Goal: Task Accomplishment & Management: Complete application form

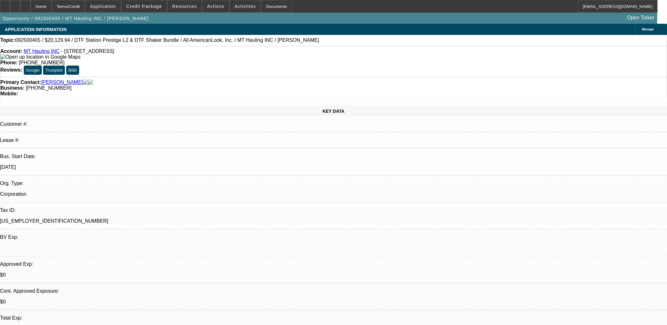
select select "0"
select select "3"
select select "0.1"
select select "4"
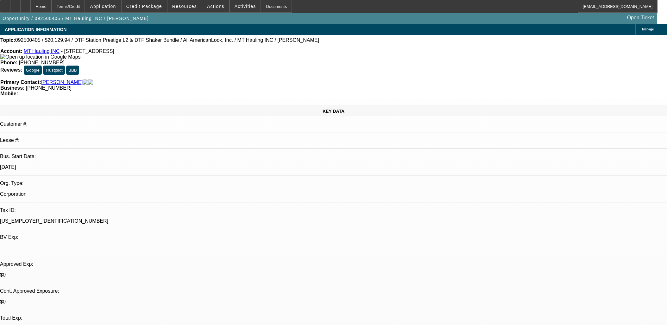
select select "0"
select select "2"
select select "0"
select select "6"
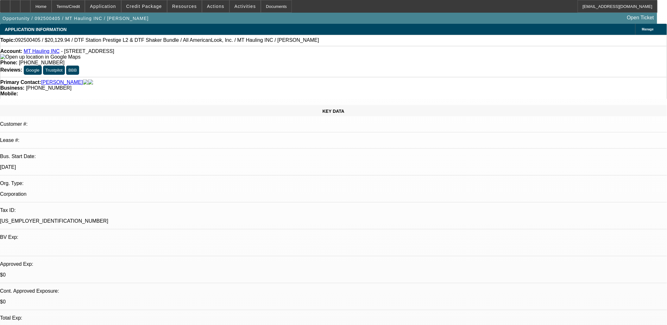
select select "0"
select select "0.1"
select select "0"
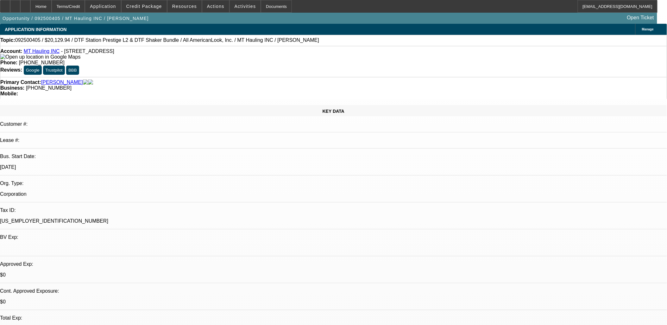
select select "0.1"
select select "0"
select select "1"
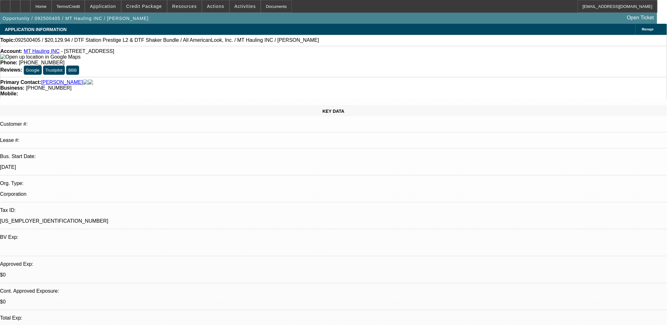
select select "3"
select select "4"
select select "1"
select select "3"
select select "4"
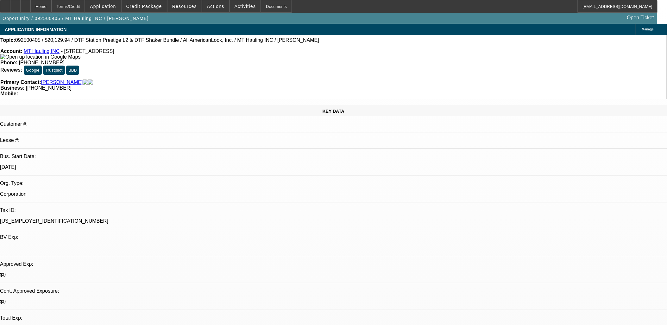
select select "1"
select select "2"
select select "6"
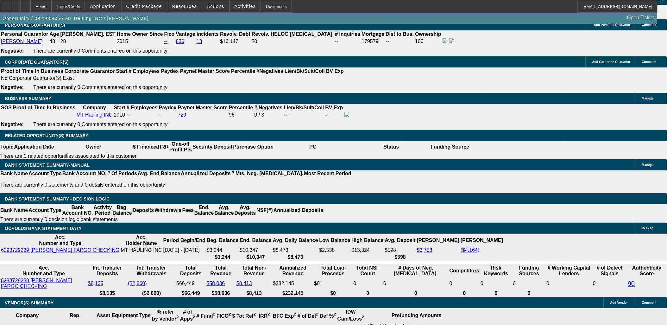
scroll to position [1020, 0]
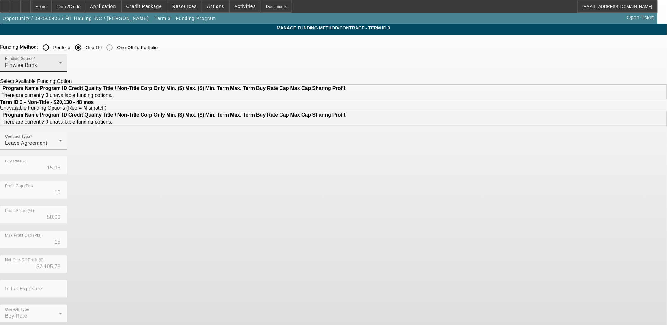
click at [59, 64] on div "Finwise Bank" at bounding box center [32, 65] width 54 height 8
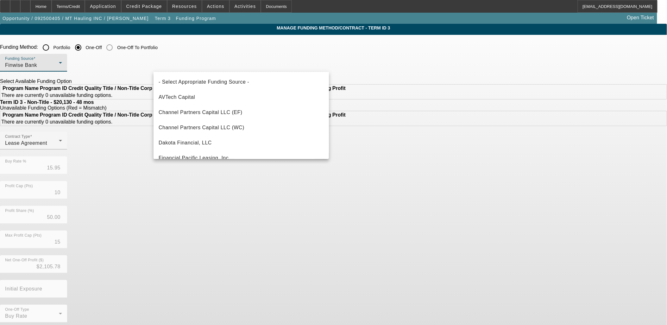
scroll to position [22, 0]
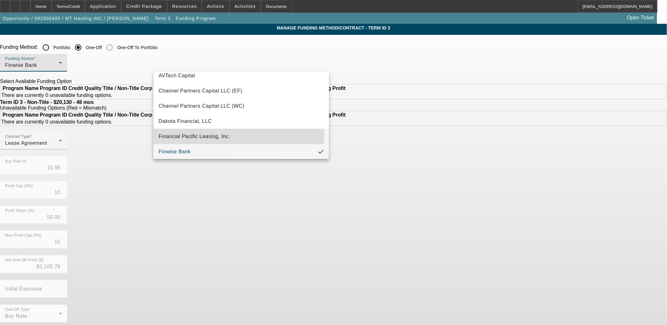
click at [228, 131] on mat-option "Financial Pacific Leasing, Inc." at bounding box center [241, 136] width 175 height 15
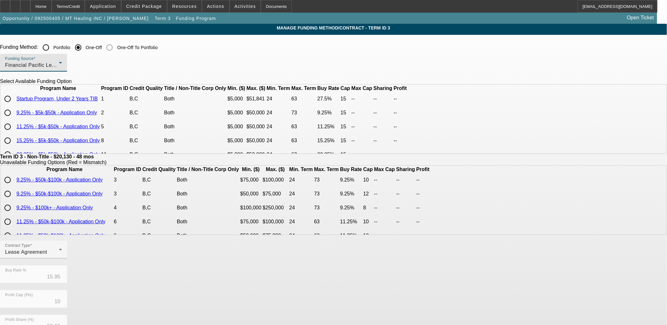
click at [14, 133] on input "radio" at bounding box center [7, 126] width 13 height 13
radio input "true"
type input "11.25"
type input "15"
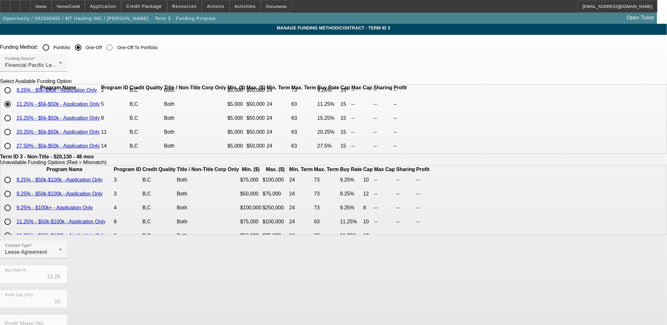
click at [14, 124] on input "radio" at bounding box center [7, 118] width 13 height 13
radio input "true"
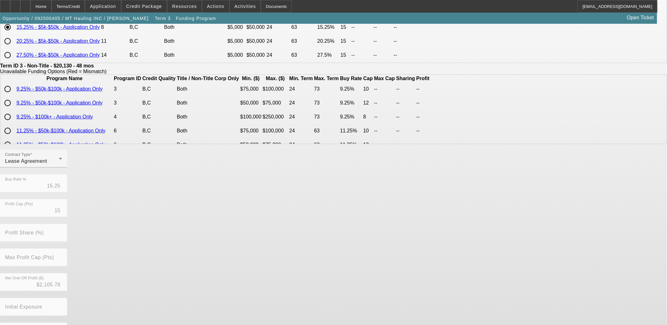
scroll to position [111, 0]
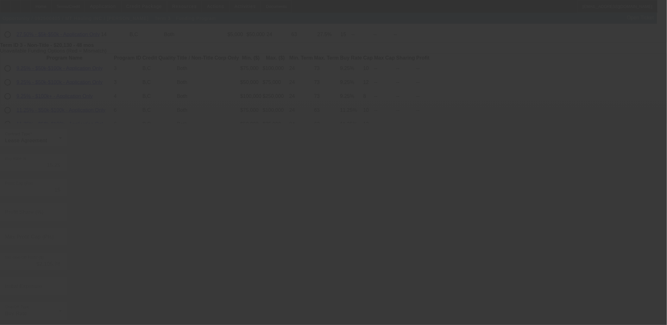
type input "15.95"
type input "10"
type input "50.00"
type input "15"
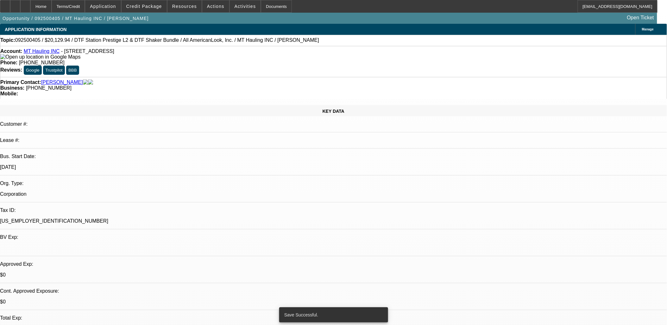
select select "0"
select select "3"
select select "0.1"
select select "4"
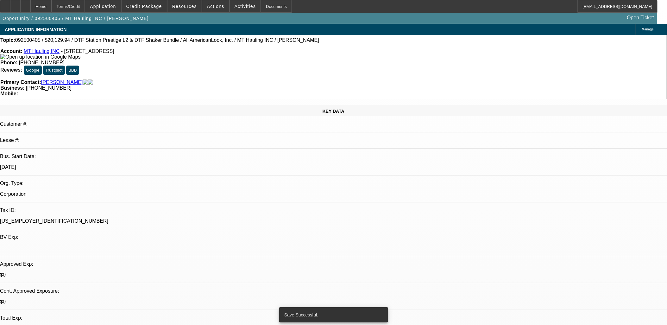
select select "0"
select select "3"
select select "0.1"
select select "4"
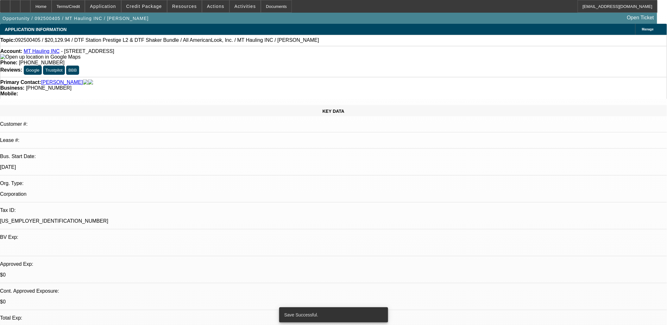
select select "0"
select select "2"
select select "0"
select select "6"
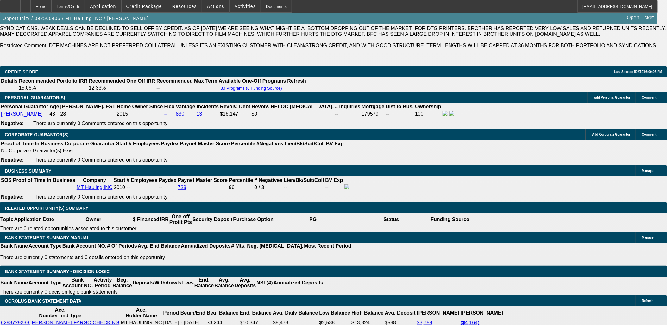
scroll to position [985, 0]
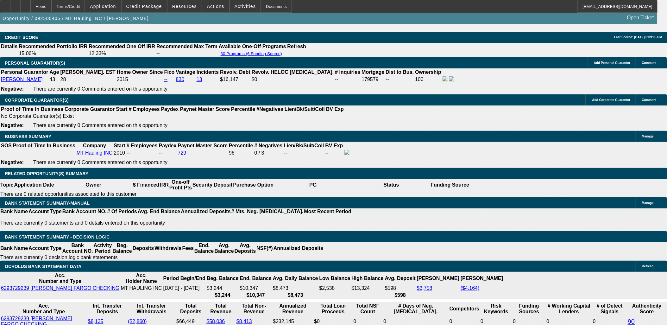
drag, startPoint x: 119, startPoint y: 97, endPoint x: 57, endPoint y: 154, distance: 83.8
type input "UNKNOWN"
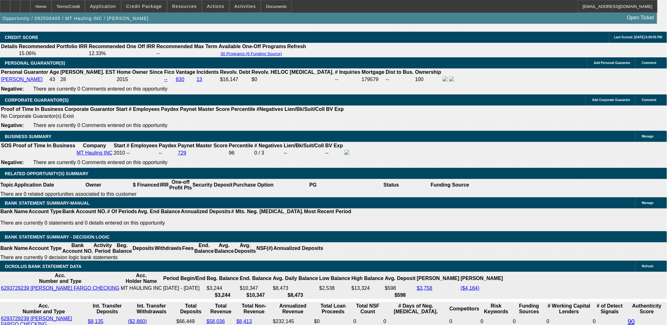
type input "16"
type input "$570.49"
type input "16"
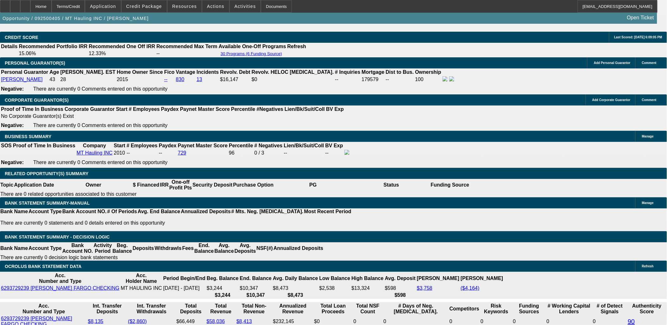
type input "575"
type input "16.4"
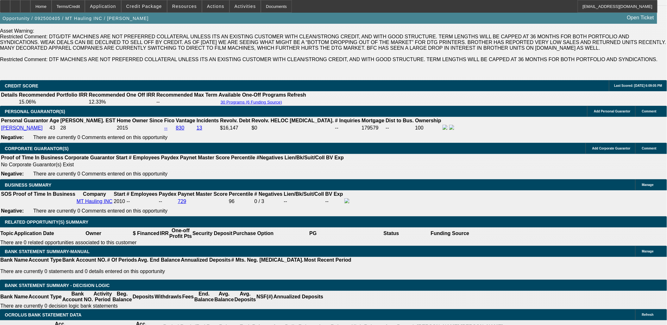
scroll to position [844, 0]
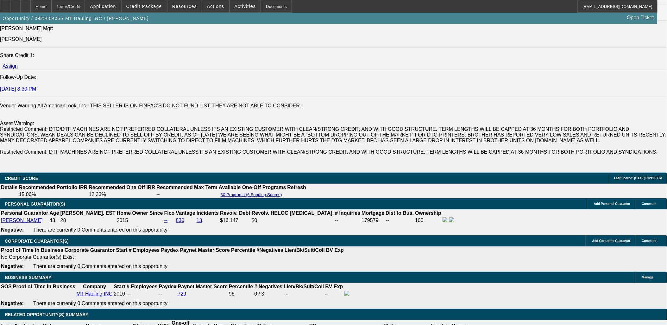
type input "$575.00"
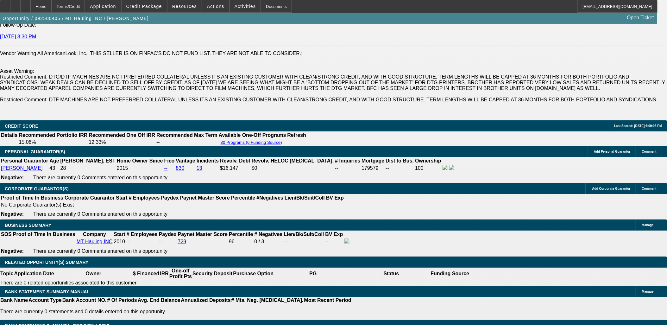
scroll to position [985, 0]
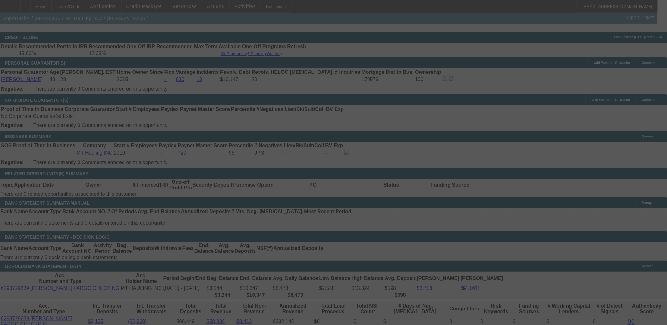
select select "0"
select select "3"
select select "0.1"
select select "4"
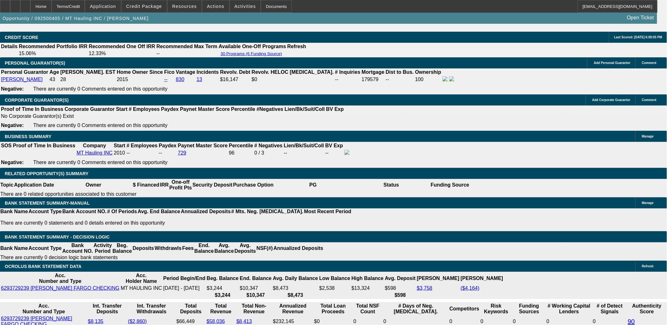
type input "59"
type input "UNKNOWN"
type input "595"
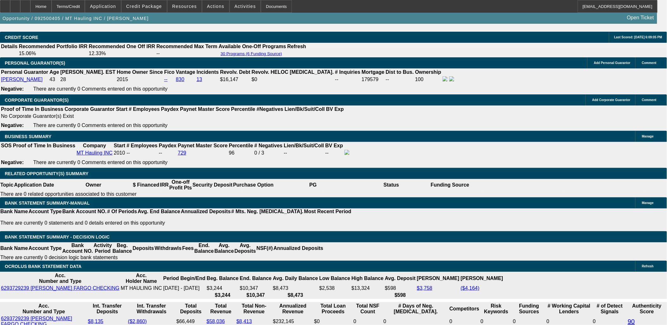
type input "18.3"
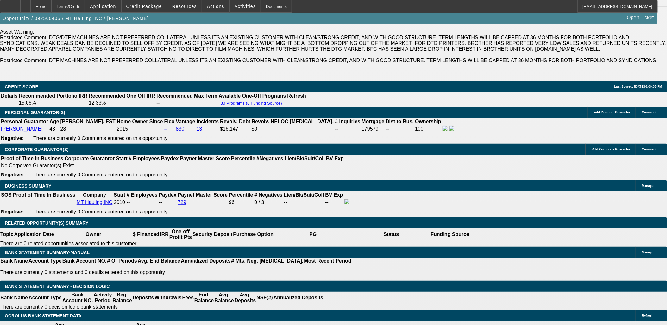
scroll to position [844, 0]
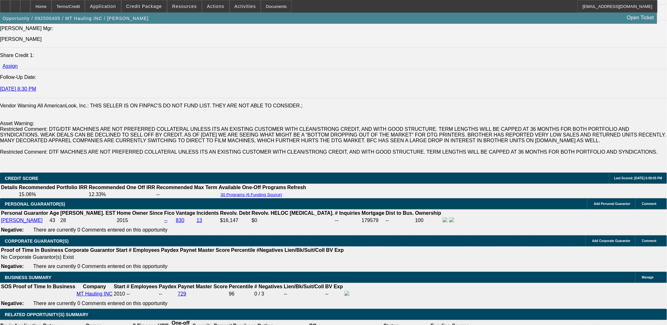
type input "$595.00"
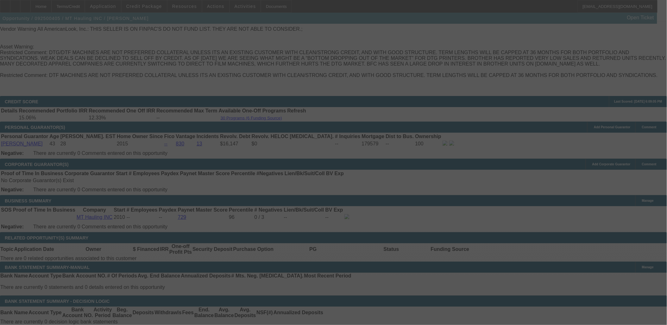
scroll to position [985, 0]
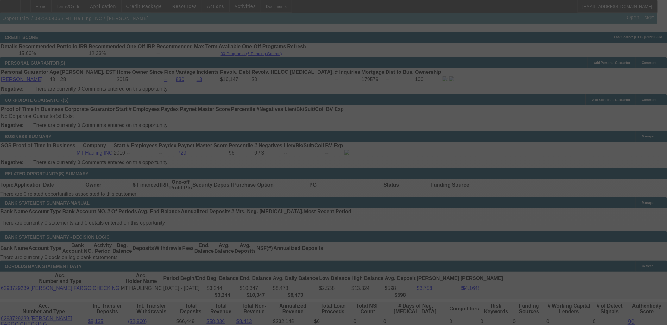
select select "0"
select select "3"
select select "0.1"
select select "4"
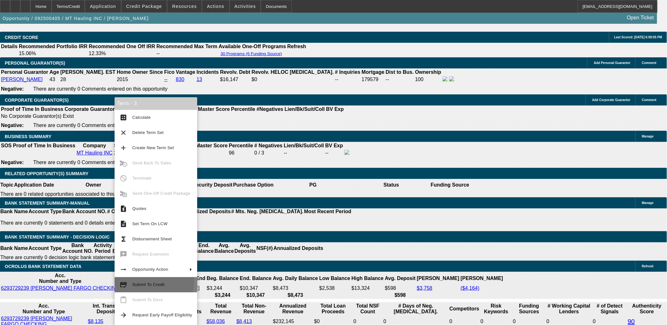
click at [147, 141] on span "Submit To Credit" at bounding box center [148, 284] width 32 height 5
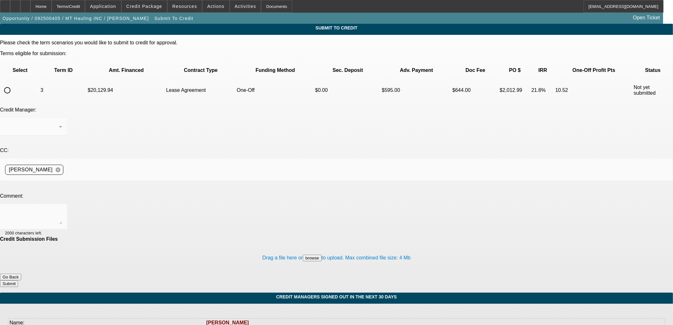
click at [14, 84] on input "radio" at bounding box center [7, 90] width 13 height 13
radio input "true"
click at [62, 141] on textarea at bounding box center [33, 216] width 57 height 15
type textarea "F"
type textarea "Try FP please. If they decline, then I'll just let the customer know we aren't …"
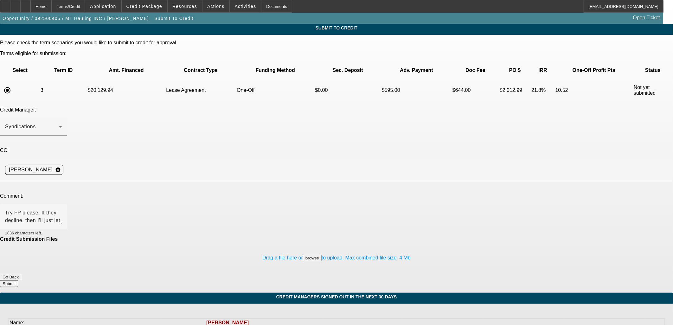
click at [18, 141] on button "Submit" at bounding box center [9, 283] width 18 height 7
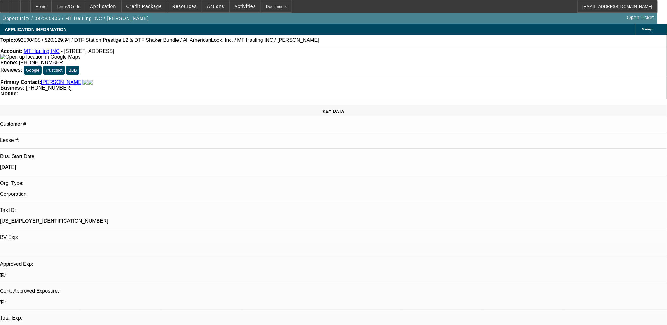
select select "0"
select select "3"
select select "0.1"
select select "4"
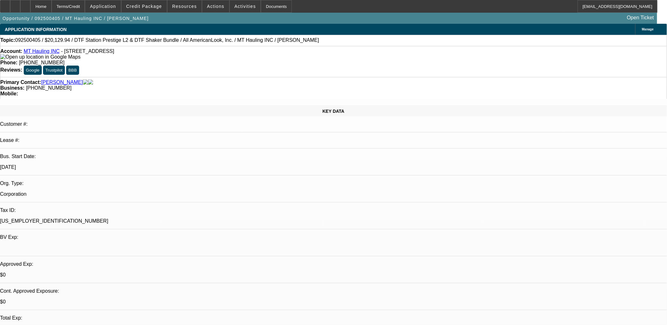
select select "0"
select select "3"
select select "0.1"
select select "4"
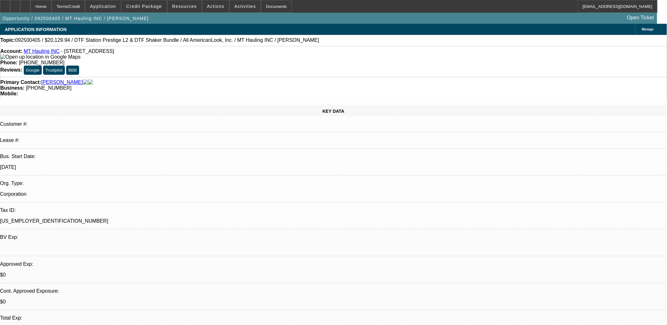
select select "0"
select select "2"
select select "0"
select select "6"
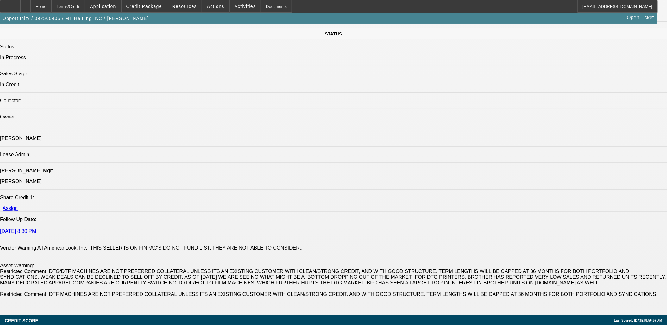
scroll to position [844, 0]
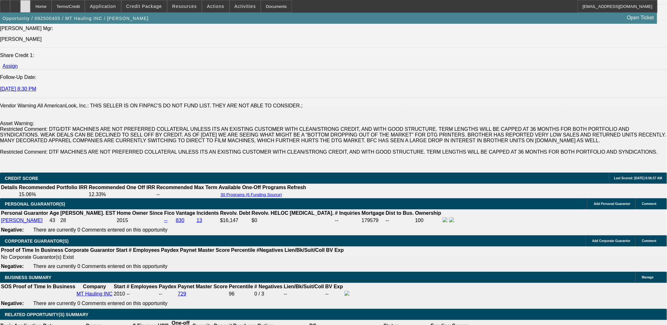
click at [25, 4] on icon at bounding box center [25, 4] width 0 height 0
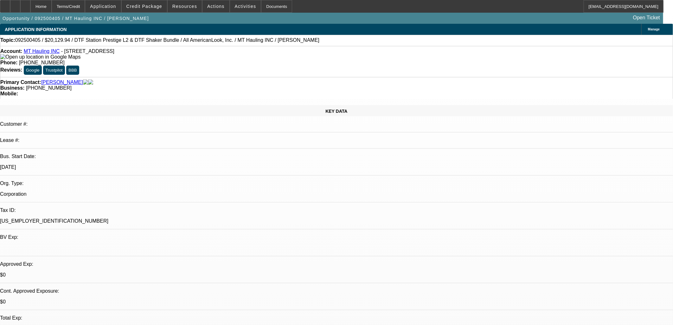
select select "0"
select select "3"
select select "0.1"
select select "4"
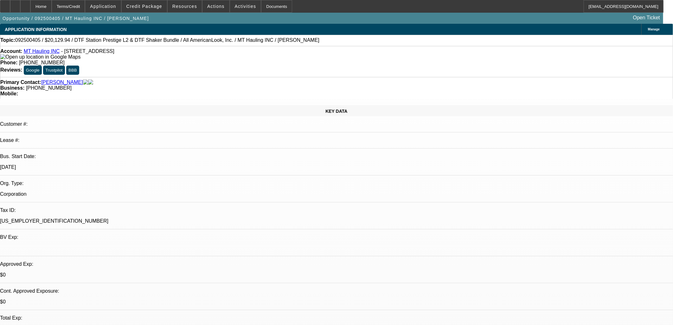
select select "0"
select select "3"
select select "0.1"
select select "4"
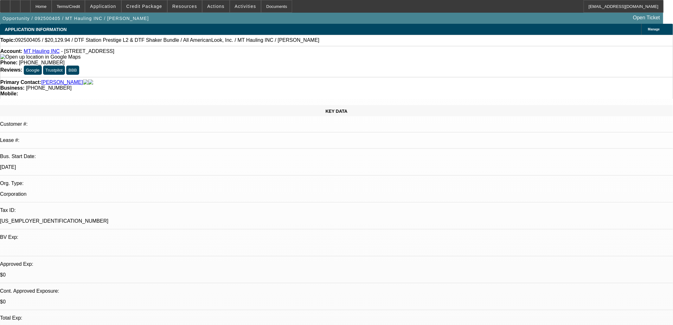
select select "0"
select select "3"
select select "0.1"
select select "4"
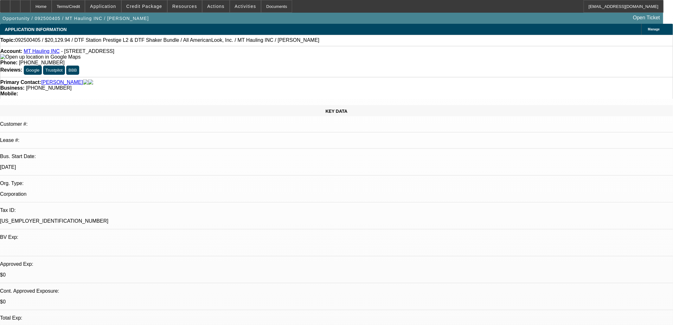
select select "0"
select select "2"
select select "0"
select select "6"
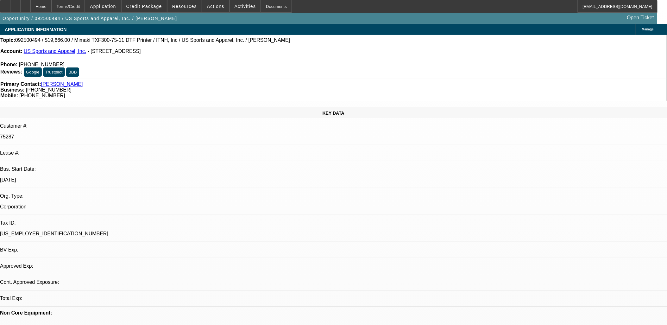
select select "0"
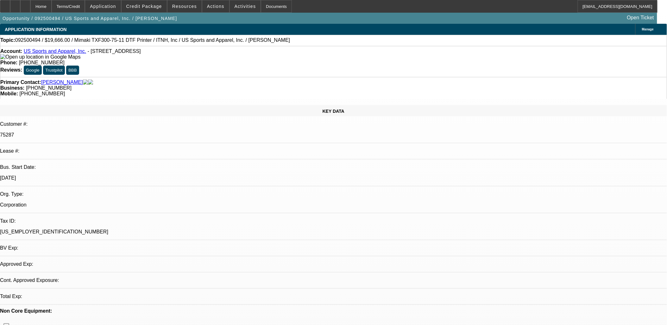
select select "0"
select select "1"
select select "6"
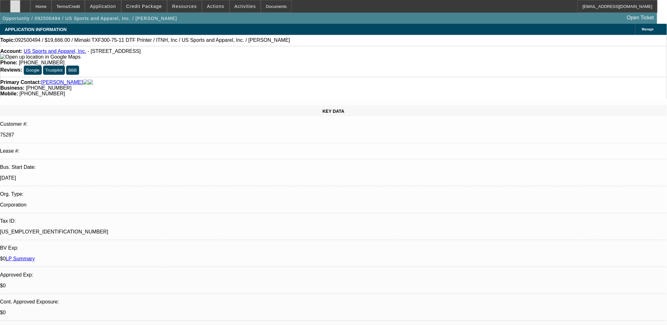
click at [15, 4] on icon at bounding box center [15, 4] width 0 height 0
select select "0"
select select "1"
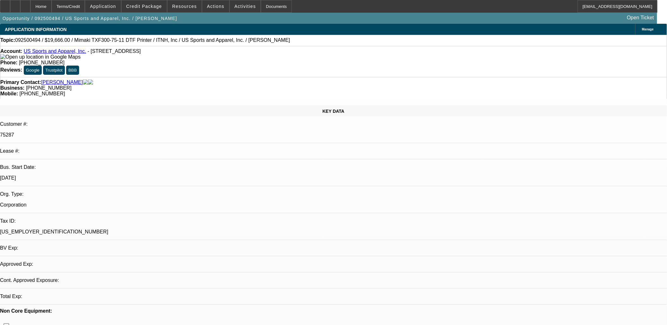
select select "1"
select select "6"
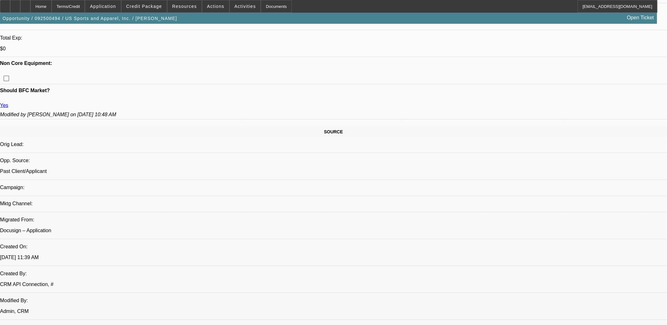
scroll to position [387, 0]
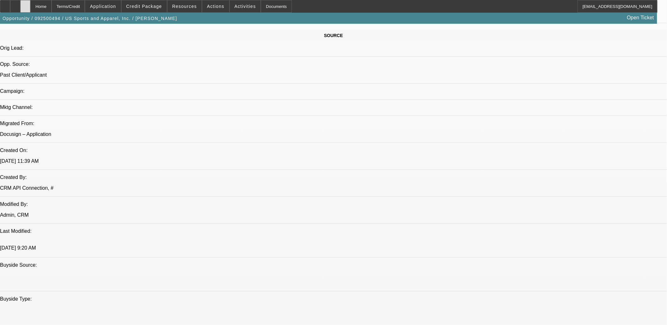
click at [30, 9] on div at bounding box center [25, 6] width 10 height 13
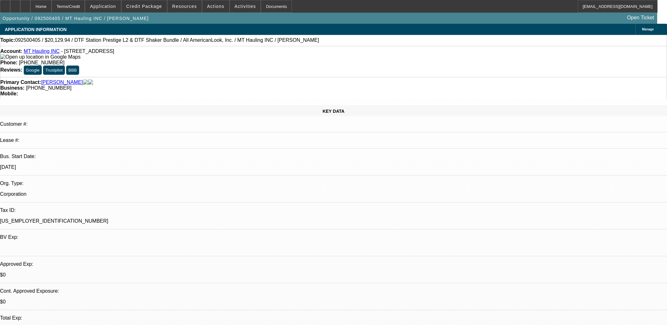
select select "0"
select select "3"
select select "0.1"
select select "4"
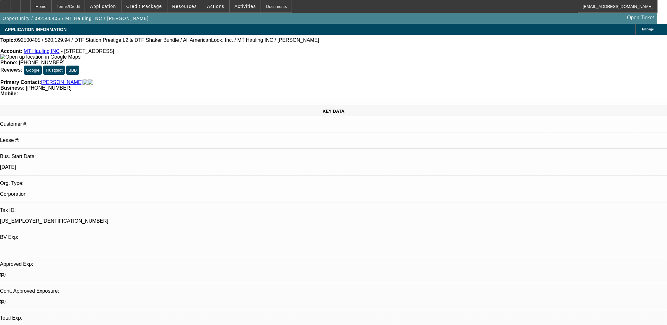
select select "0"
select select "2"
select select "0"
select select "6"
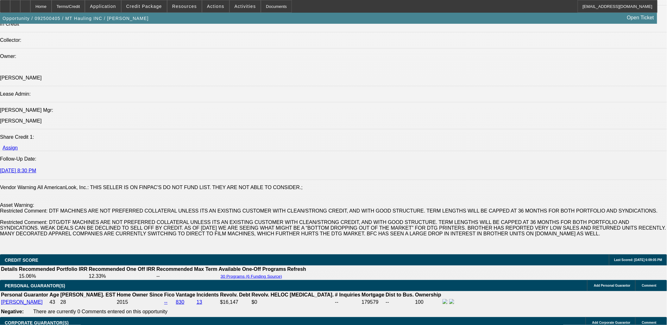
scroll to position [914, 0]
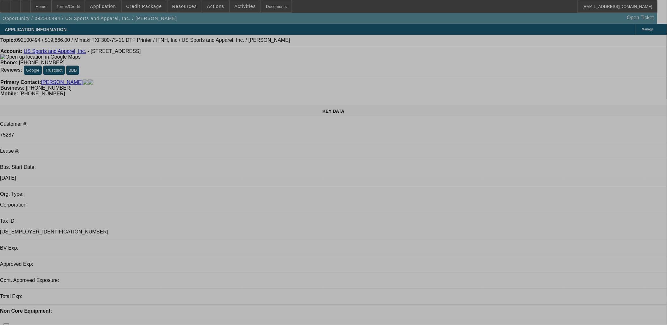
select select "0"
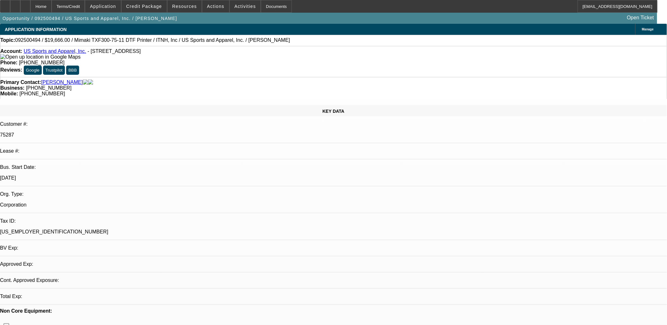
select select "0"
select select "1"
select select "6"
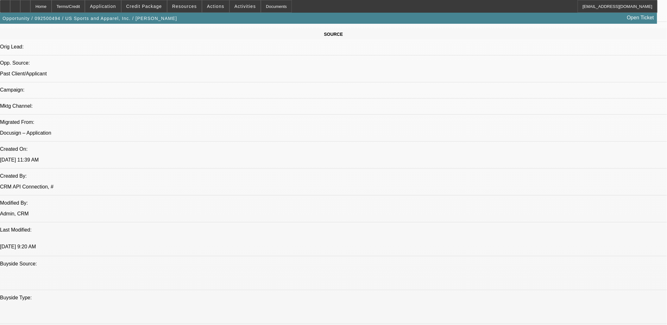
scroll to position [528, 0]
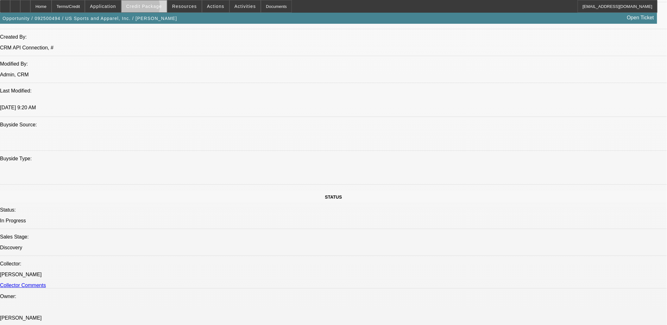
click at [148, 8] on span "Credit Package" at bounding box center [144, 6] width 36 height 5
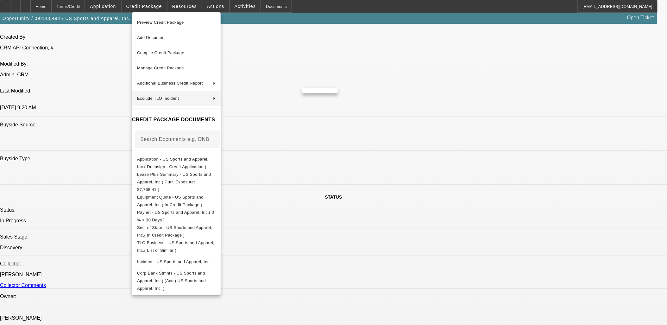
click at [343, 163] on div at bounding box center [333, 162] width 667 height 325
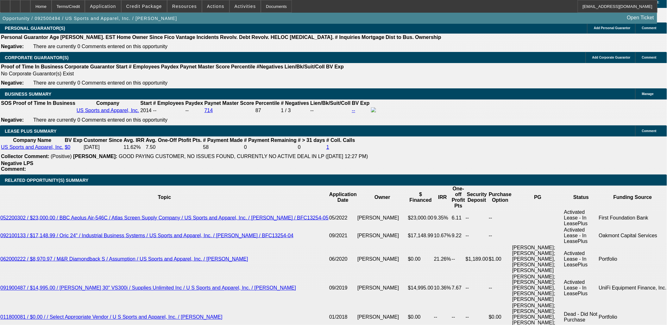
scroll to position [1091, 0]
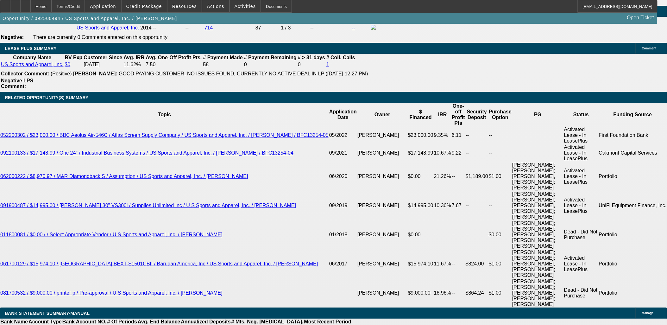
type input "UNKNOWN"
type input "13"
type input "$662.63"
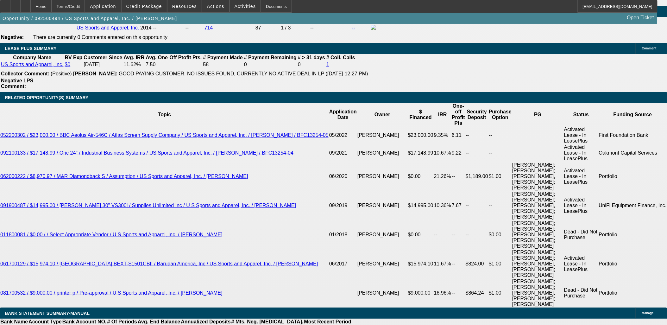
type input "13"
select select "2"
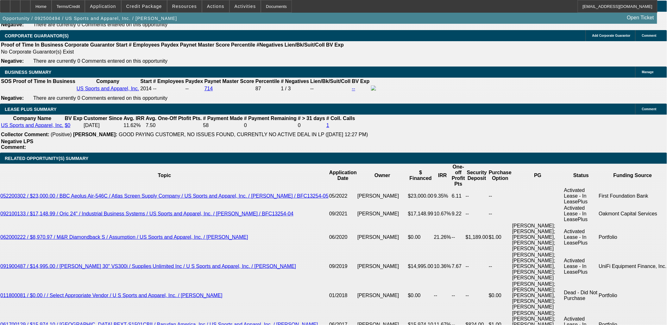
scroll to position [1020, 0]
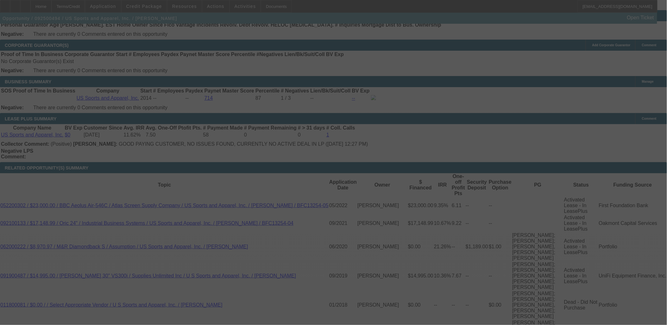
select select "0"
select select "2"
select select "0"
select select "6"
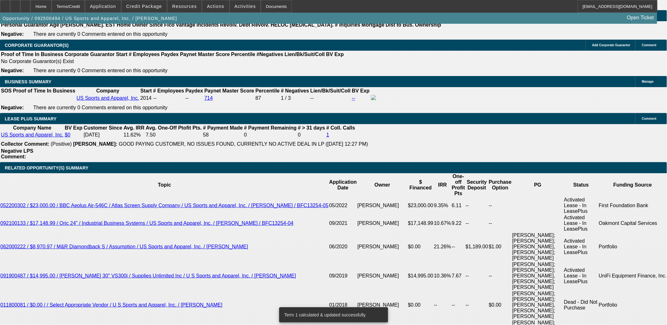
type input "6"
type input "UNKNOWN"
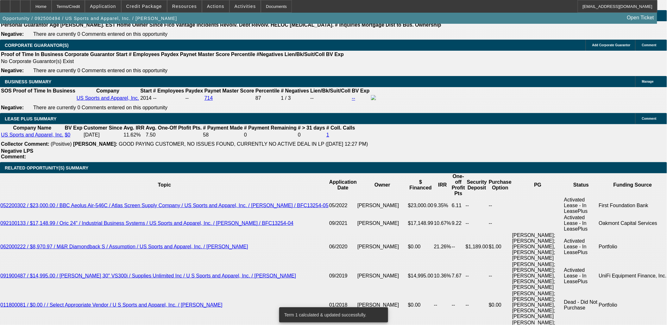
type input "66"
type input "665"
type input "13.3"
type input "$665.00"
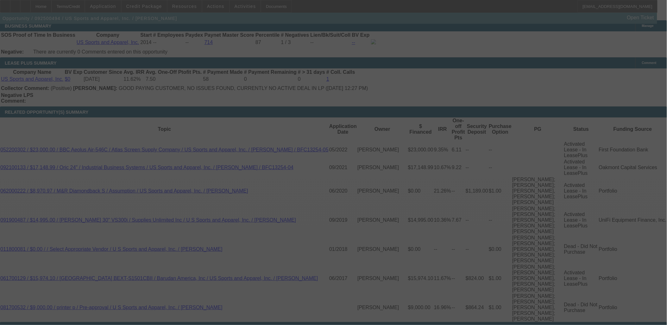
scroll to position [1161, 0]
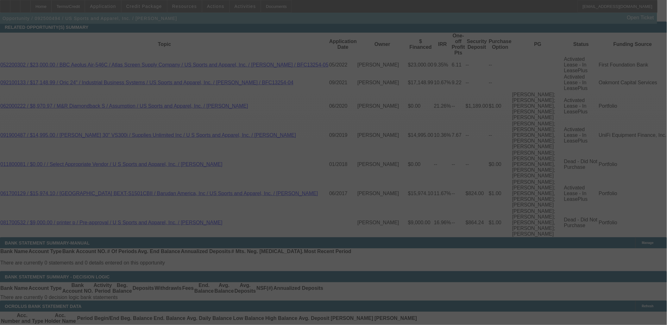
select select "0"
select select "2"
select select "0"
select select "6"
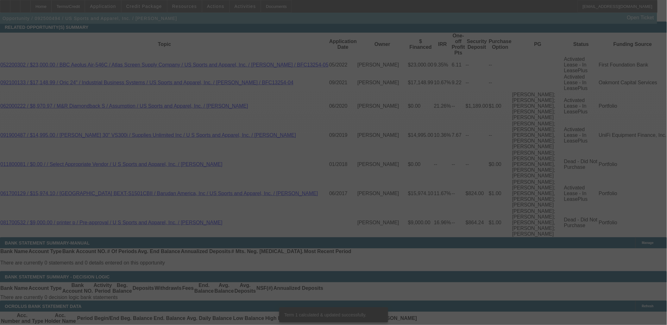
scroll to position [1161, 0]
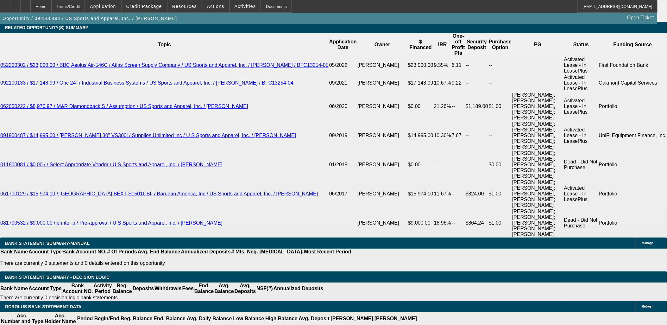
type input "UNKNOWN"
type input "15"
type input "$554.74"
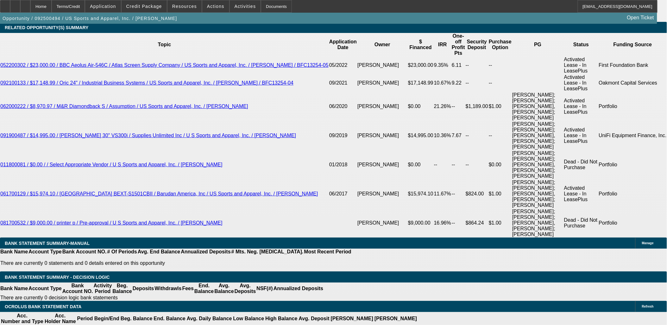
drag, startPoint x: 143, startPoint y: 113, endPoint x: 216, endPoint y: 108, distance: 73.6
type input "15"
type input "$681.73"
type input "15"
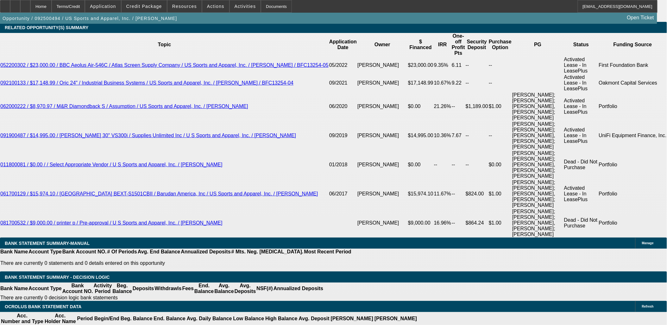
type input "6"
type input "695"
type input "16.4"
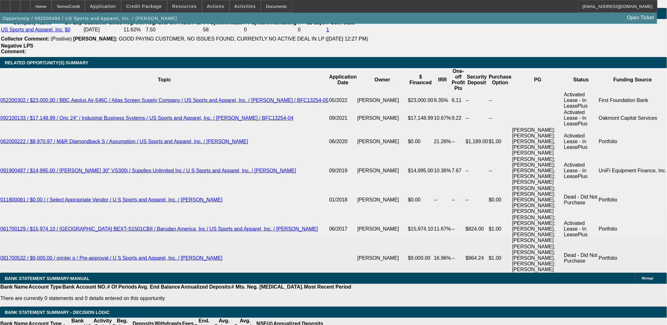
scroll to position [1055, 0]
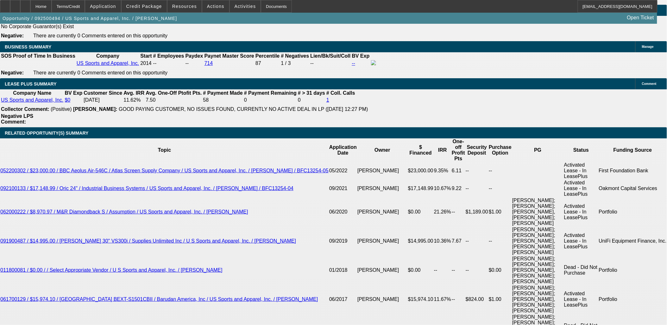
type input "$695.00"
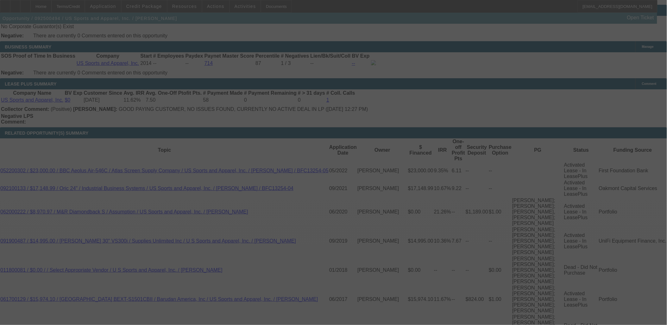
select select "0"
select select "2"
select select "0"
select select "6"
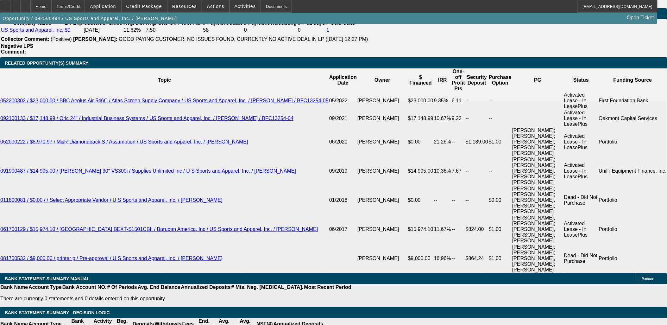
scroll to position [1125, 0]
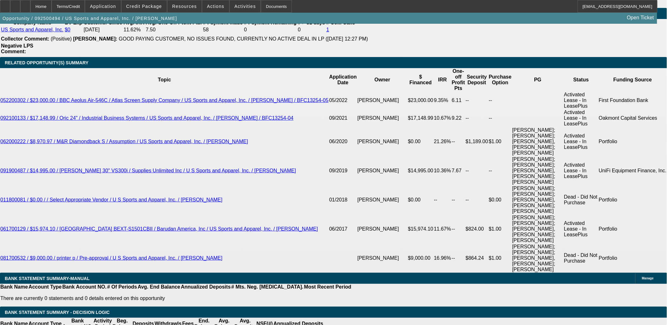
drag, startPoint x: 123, startPoint y: 71, endPoint x: 103, endPoint y: 62, distance: 22.2
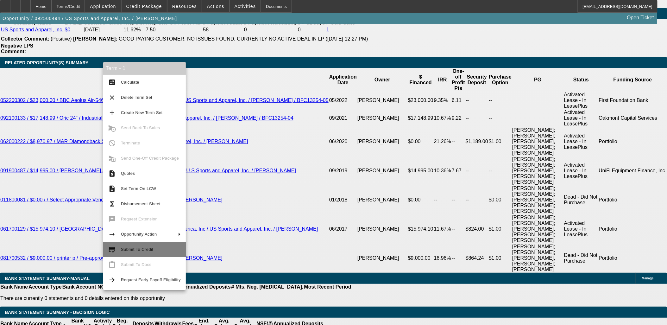
click at [149, 245] on button "credit_score Submit To Credit" at bounding box center [144, 249] width 83 height 15
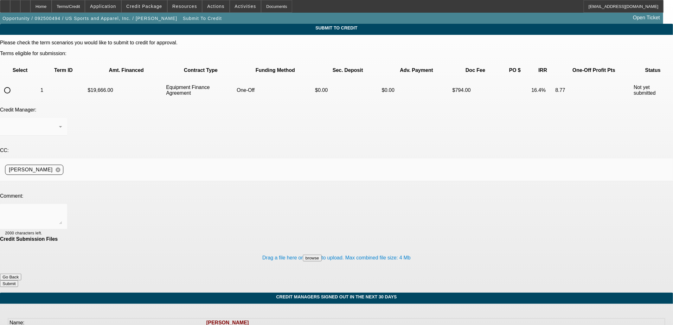
click at [14, 84] on input "radio" at bounding box center [7, 90] width 13 height 13
radio input "true"
click at [62, 209] on textarea at bounding box center [33, 216] width 57 height 15
click at [62, 209] on textarea "CG only for DTF at OCS." at bounding box center [33, 216] width 57 height 15
type textarea "CG only for DTF Printer at OCS."
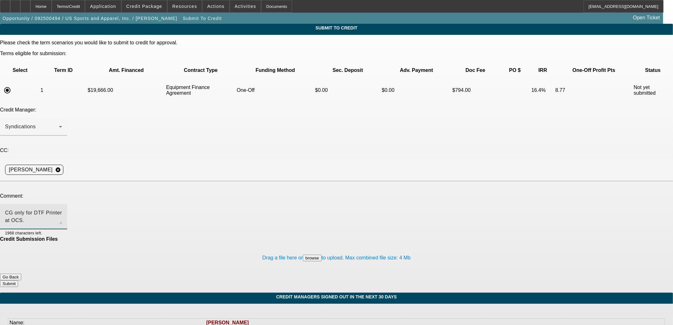
click at [18, 280] on button "Submit" at bounding box center [9, 283] width 18 height 7
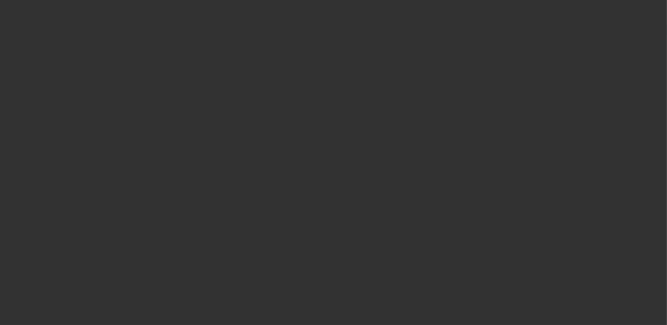
select select "0"
select select "2"
select select "0"
select select "6"
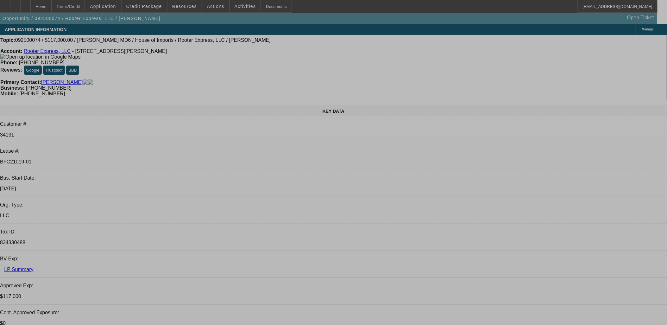
select select "0"
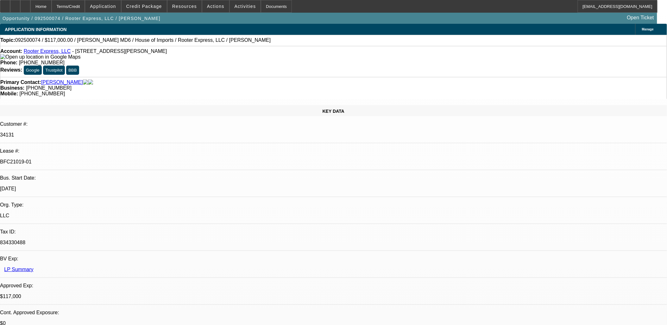
select select "0"
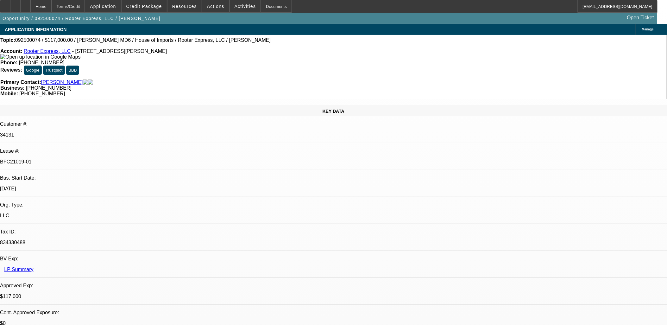
select select "0.1"
select select "0"
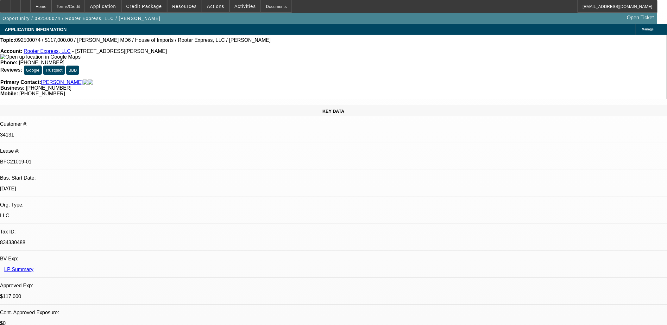
select select "0"
select select "1"
select select "2"
select select "6"
select select "1"
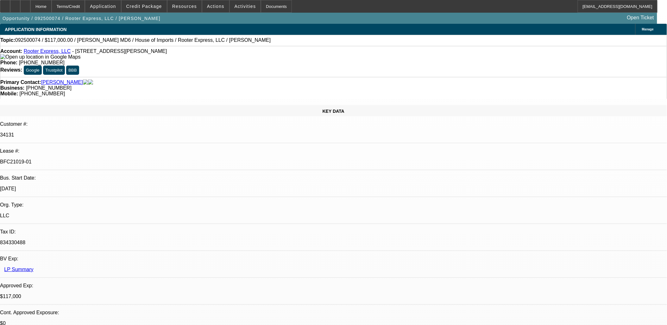
select select "2"
select select "6"
select select "1"
select select "2"
select select "6"
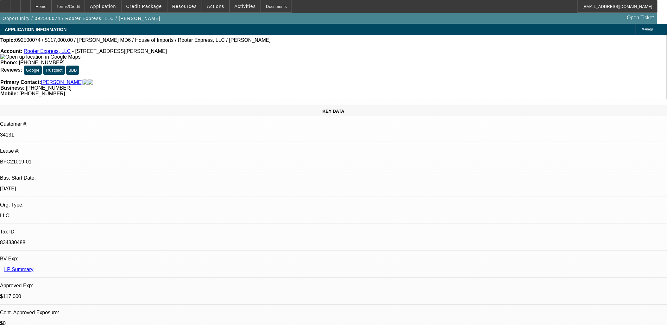
select select "1"
select select "3"
select select "6"
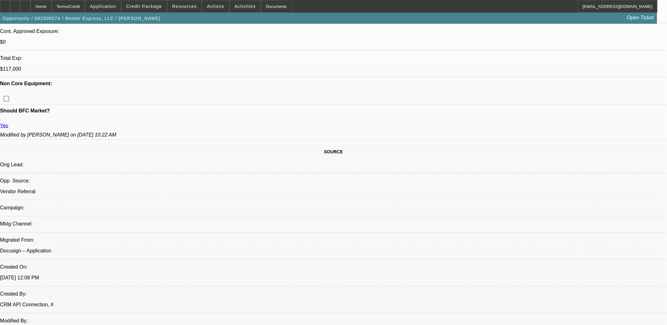
scroll to position [105, 0]
click at [5, 4] on icon at bounding box center [5, 4] width 0 height 0
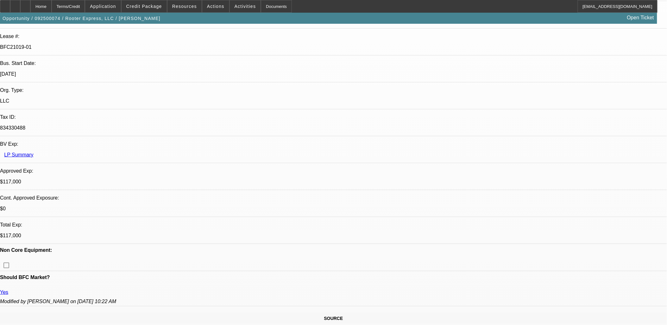
scroll to position [0, 0]
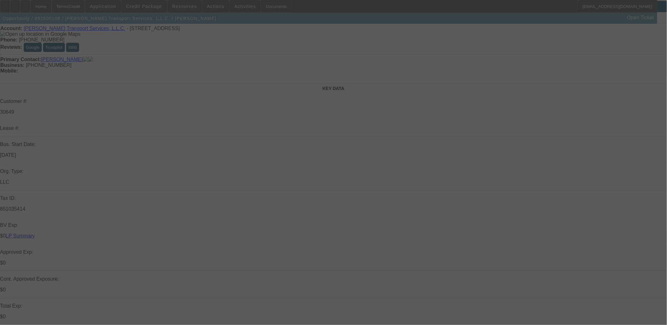
scroll to position [35, 0]
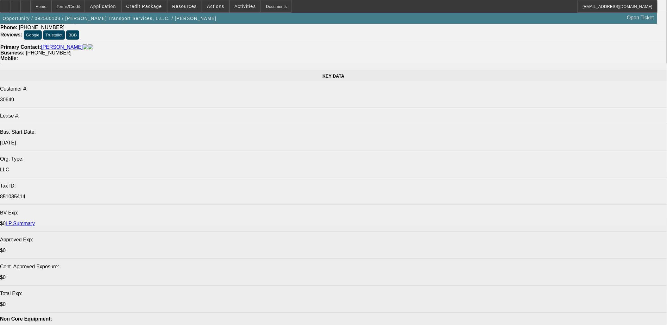
select select "0"
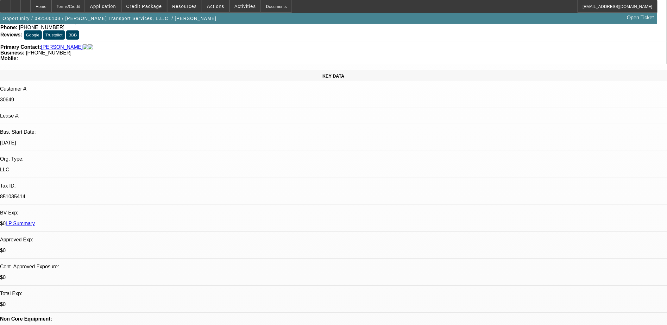
select select "0"
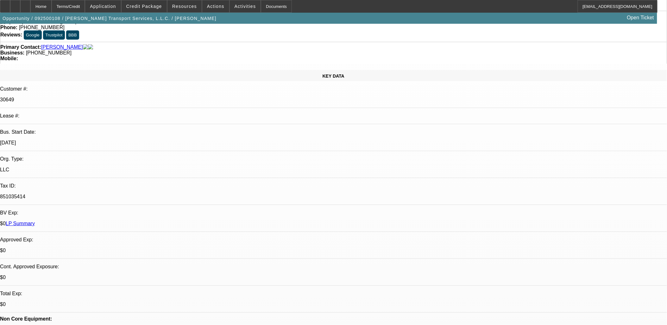
select select "0"
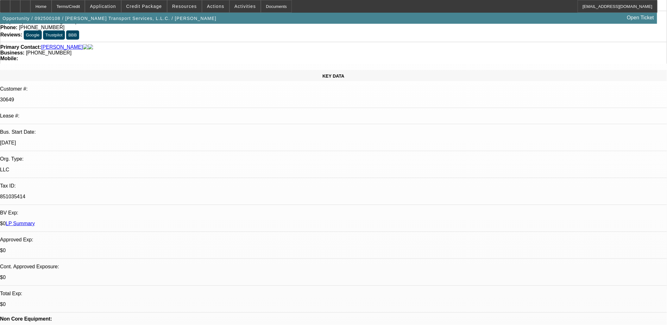
select select "0"
select select "1"
select select "3"
select select "6"
select select "1"
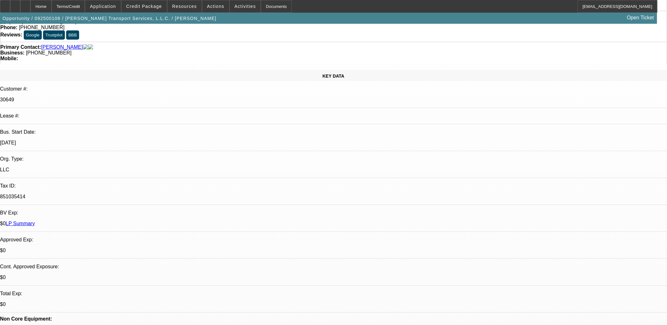
select select "3"
select select "6"
select select "1"
select select "3"
select select "6"
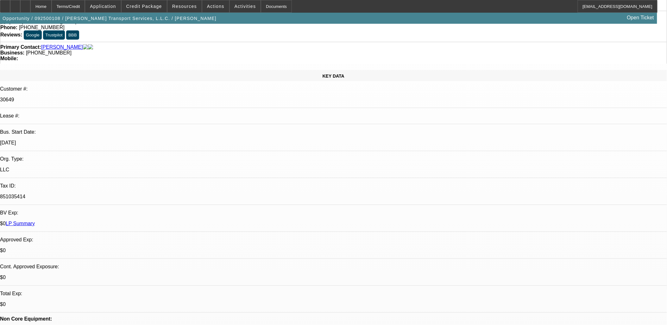
select select "1"
select select "2"
select select "6"
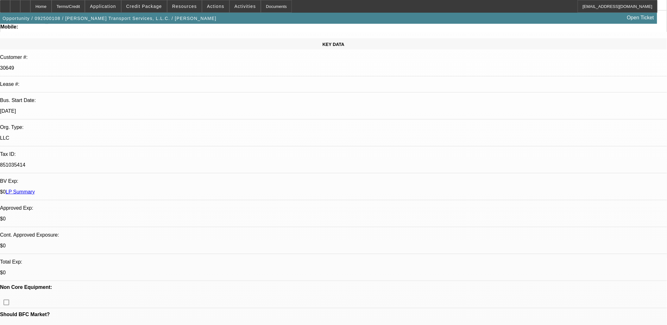
scroll to position [141, 0]
